Goal: Find specific page/section: Find specific page/section

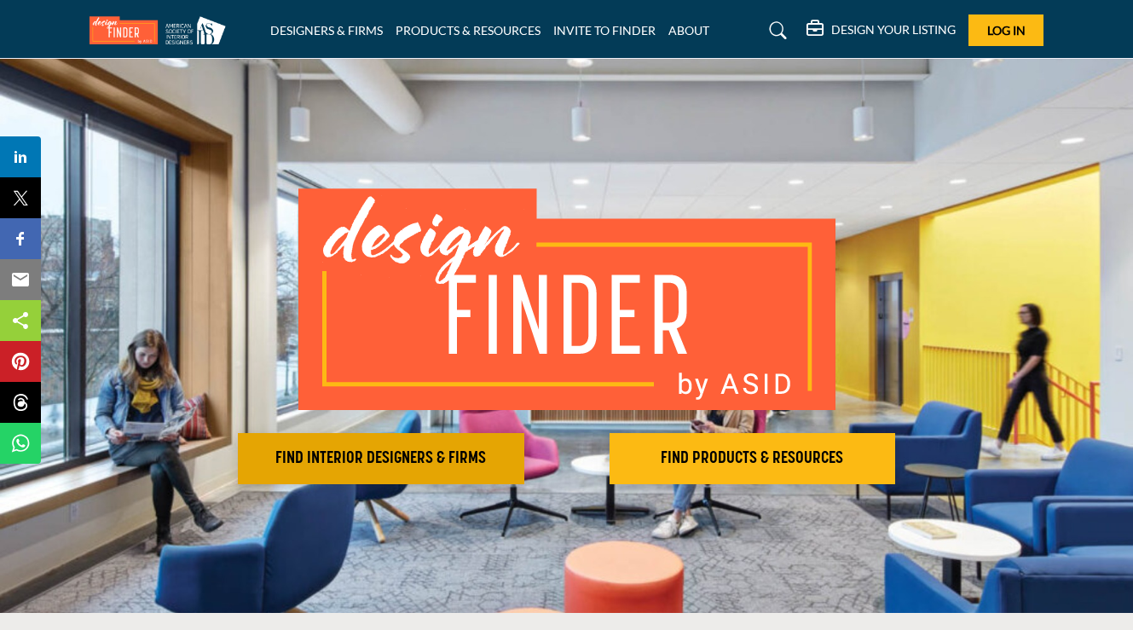
click at [446, 463] on h2 "FIND INTERIOR DESIGNERS & FIRMS" at bounding box center [381, 458] width 276 height 20
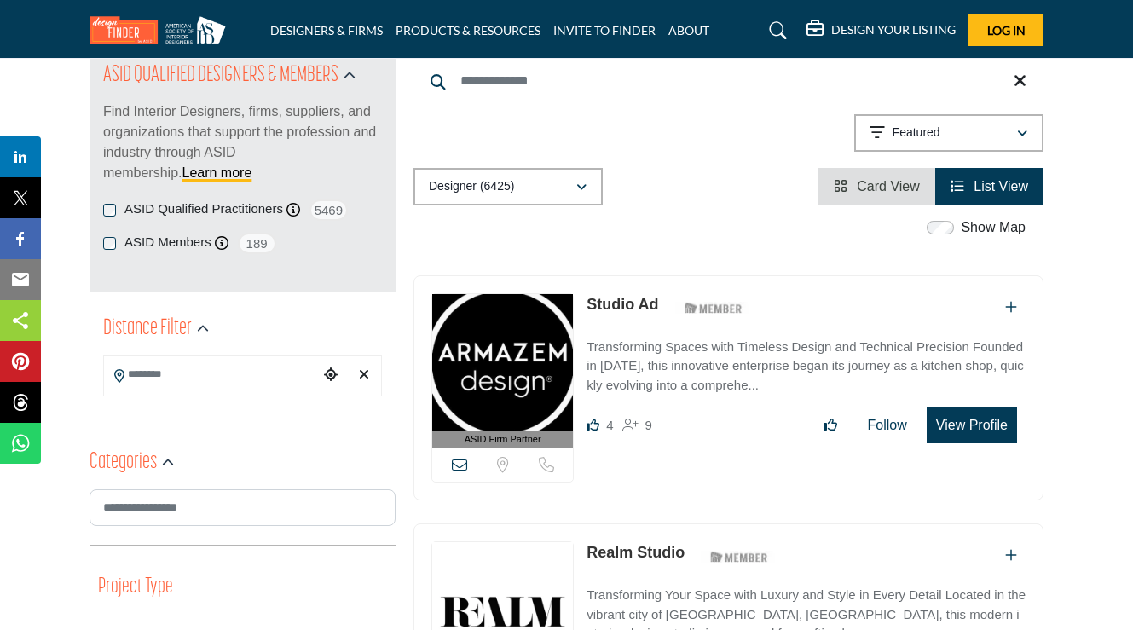
scroll to position [204, 0]
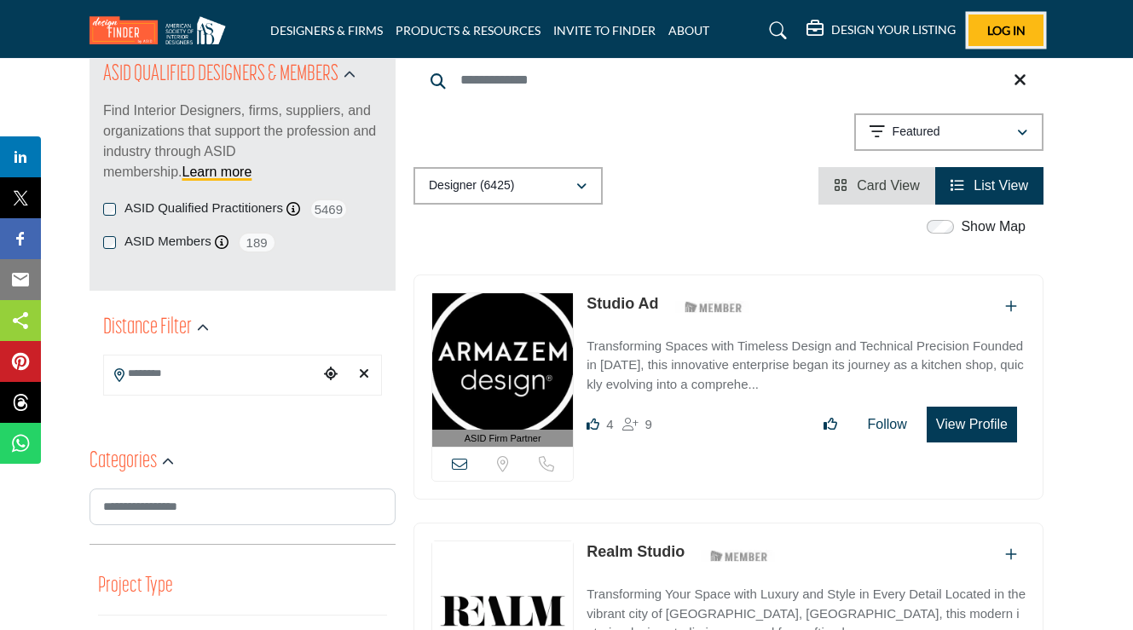
click at [1023, 20] on button "Log In" at bounding box center [1005, 30] width 75 height 32
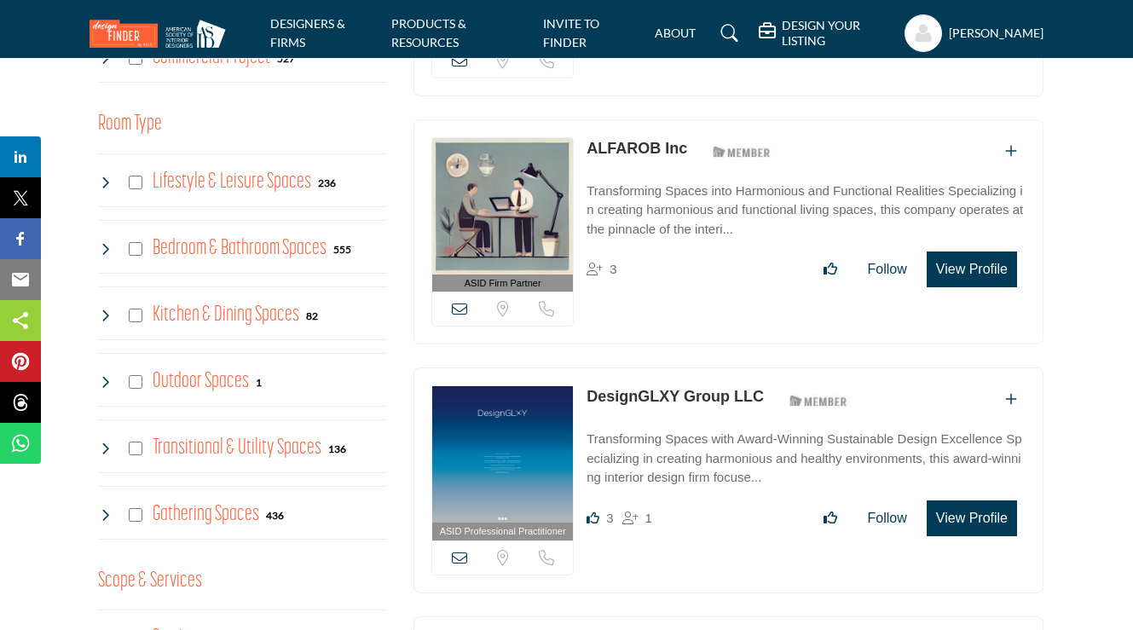
scroll to position [859, 0]
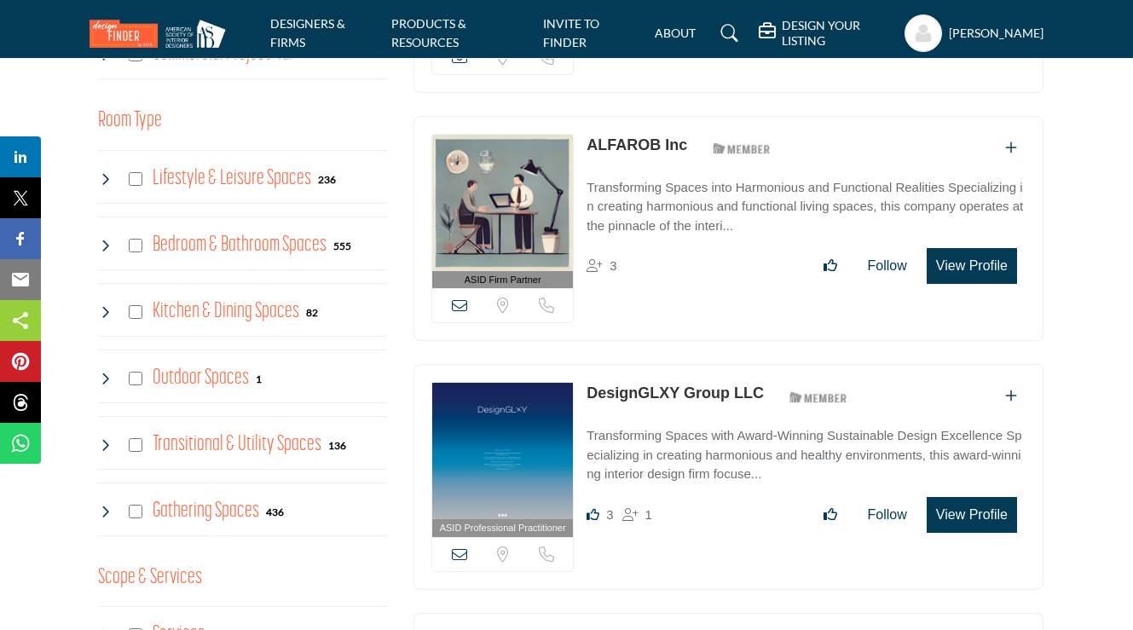
click at [202, 508] on h4 "Gathering Spaces" at bounding box center [206, 511] width 107 height 30
click at [188, 312] on h4 "Kitchen & Dining Spaces" at bounding box center [226, 312] width 147 height 30
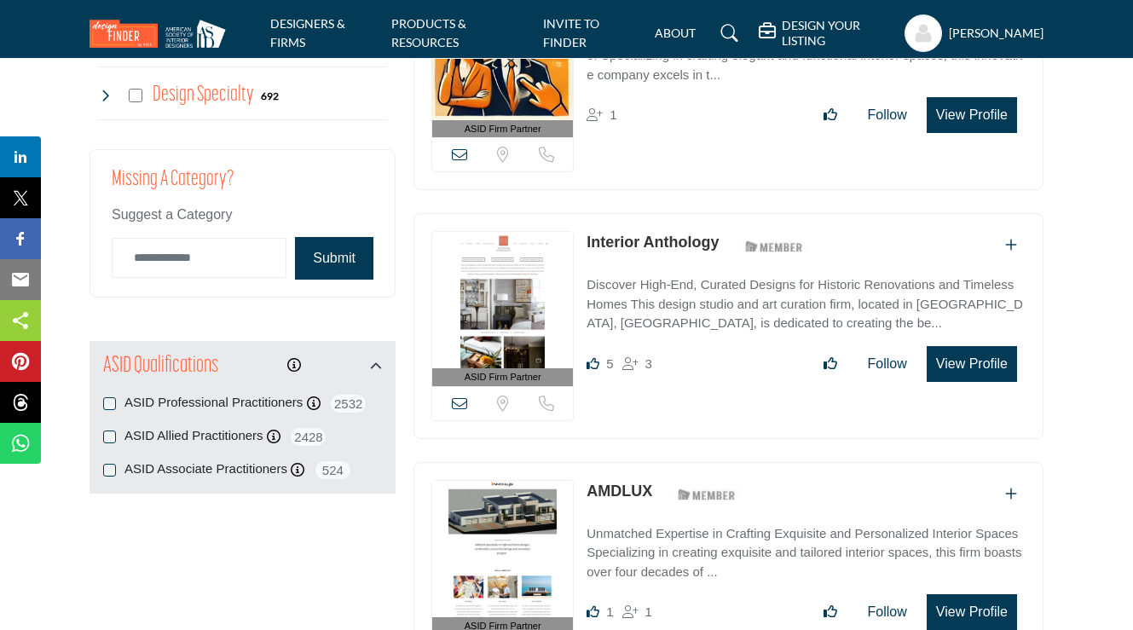
scroll to position [2006, 0]
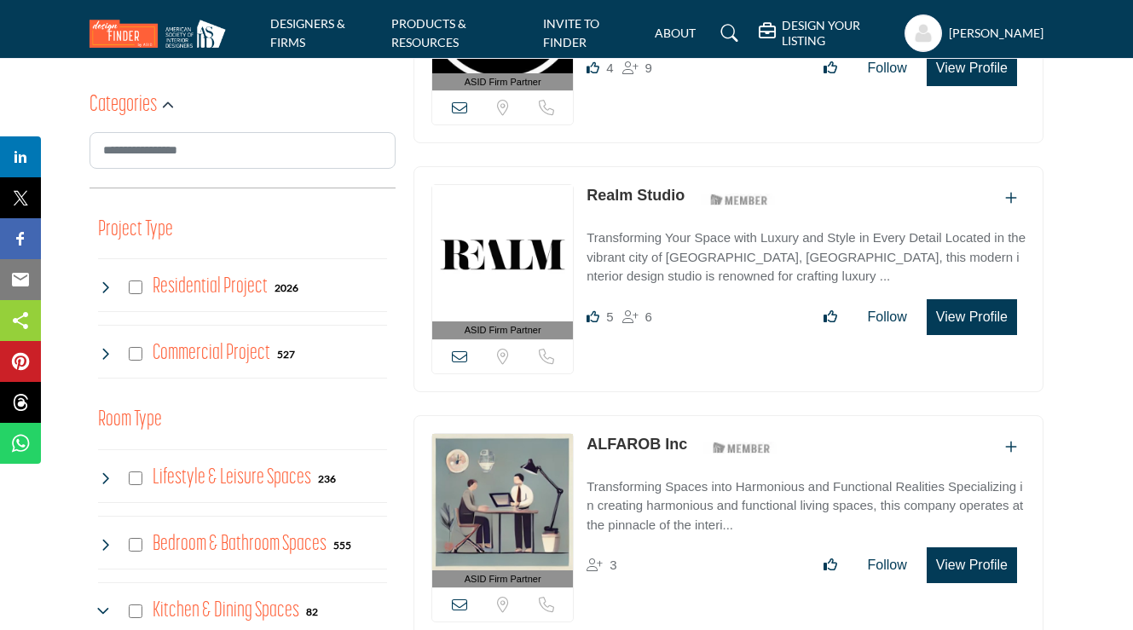
scroll to position [0, 0]
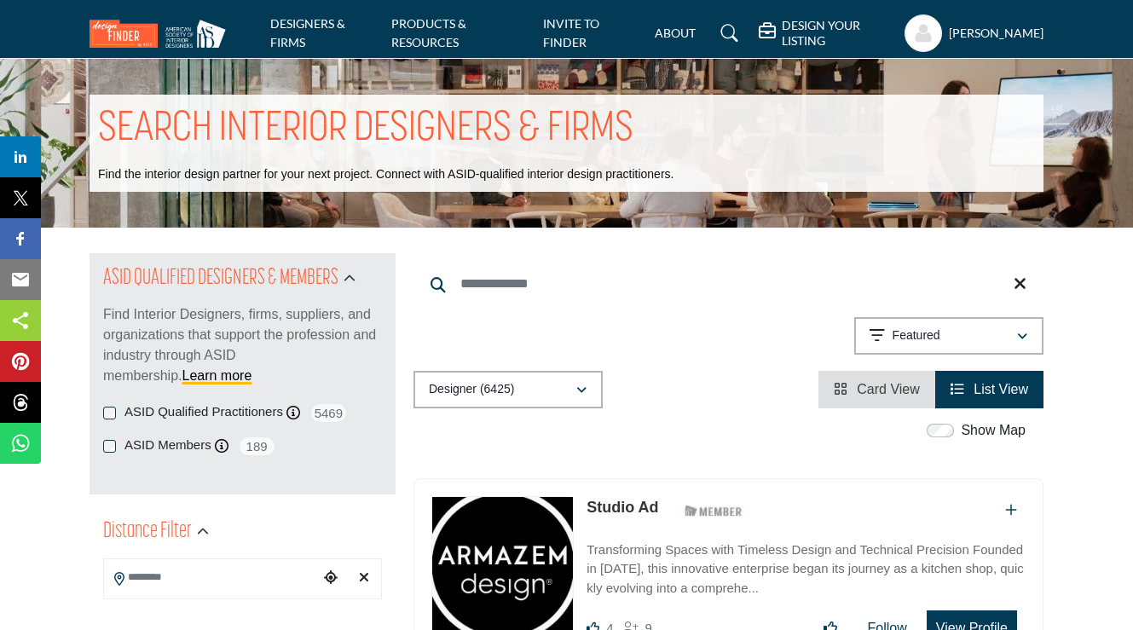
click at [1069, 50] on nav "DESIGNERS & FIRMS PRODUCTS & RESOURCES INVITE TO FINDER ABOUT" at bounding box center [566, 33] width 1133 height 49
